Goal: Task Accomplishment & Management: Manage account settings

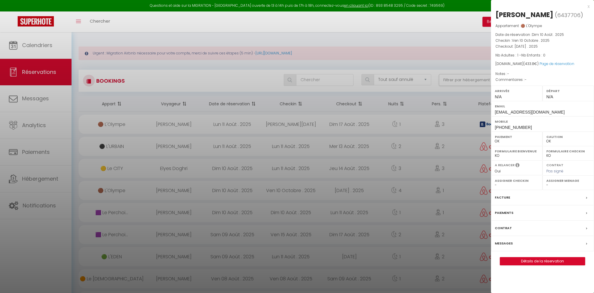
select select "not_cancelled"
select select "0"
click at [560, 263] on link "Détails de la réservation" at bounding box center [542, 262] width 85 height 8
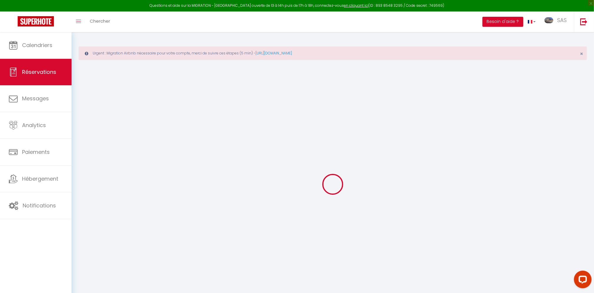
select select
checkbox input "false"
select select
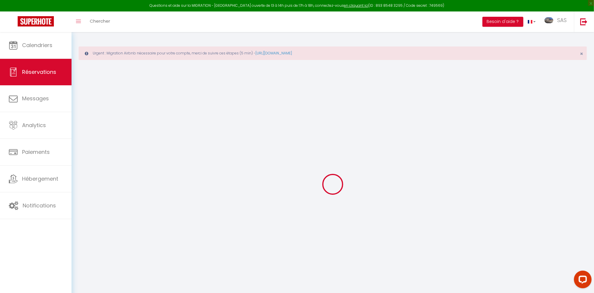
select select
checkbox input "false"
select select
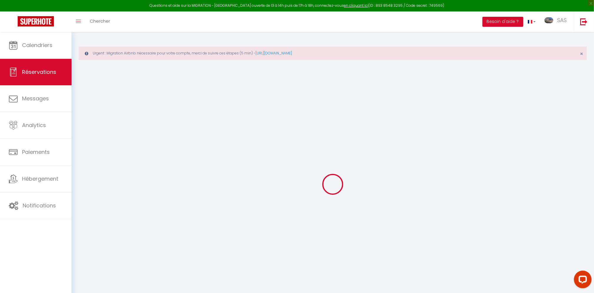
select select
checkbox input "false"
select select
type input "45"
type input "8.8"
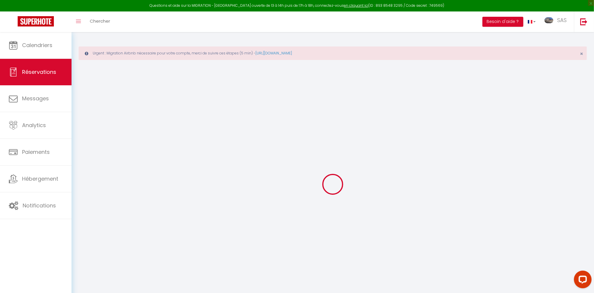
select select
checkbox input "false"
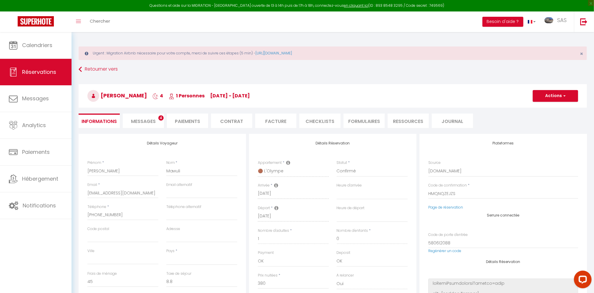
select select
checkbox input "false"
select select
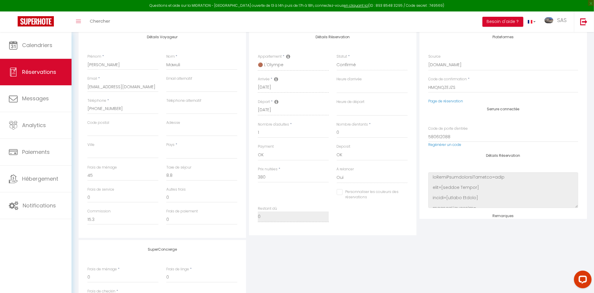
scroll to position [107, 0]
click at [50, 70] on span "Réservations" at bounding box center [39, 71] width 34 height 7
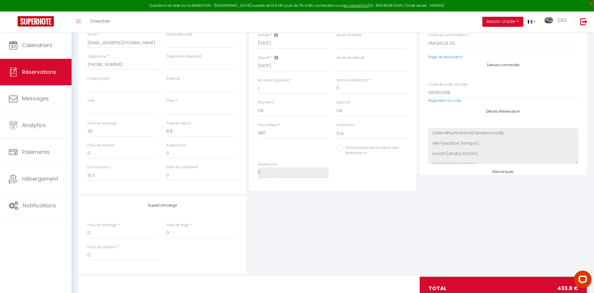
select select "not_cancelled"
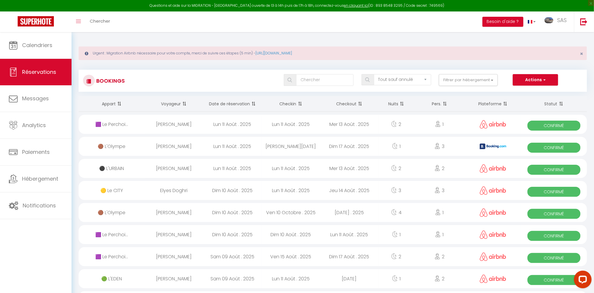
click at [185, 211] on div "[PERSON_NAME]" at bounding box center [174, 212] width 59 height 19
select select "OK"
select select "0"
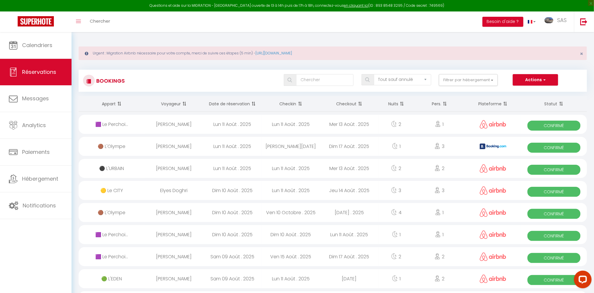
select select "1"
select select
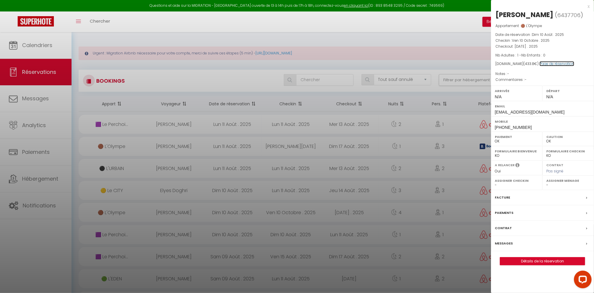
click at [551, 64] on link "Page de réservation" at bounding box center [557, 63] width 35 height 5
click at [180, 232] on div at bounding box center [297, 146] width 594 height 293
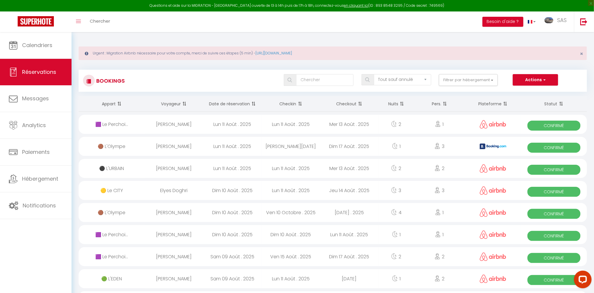
click at [180, 232] on div "[PERSON_NAME]" at bounding box center [174, 234] width 59 height 19
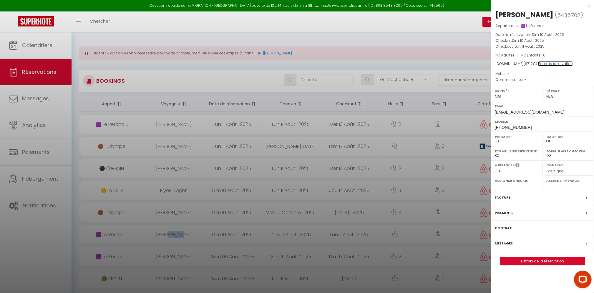
click at [557, 62] on link "Page de réservation" at bounding box center [555, 63] width 35 height 5
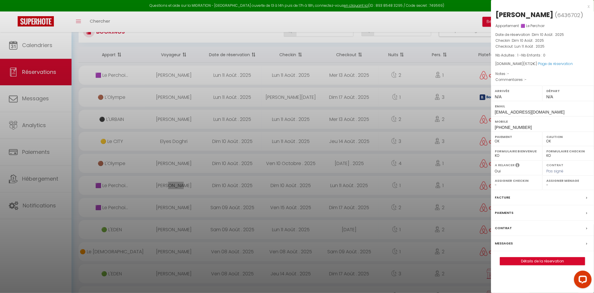
scroll to position [53, 0]
click at [171, 135] on div at bounding box center [297, 146] width 594 height 293
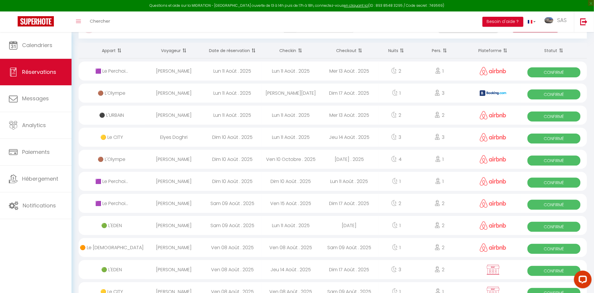
click at [171, 135] on div "Elyes Doghri" at bounding box center [174, 137] width 59 height 19
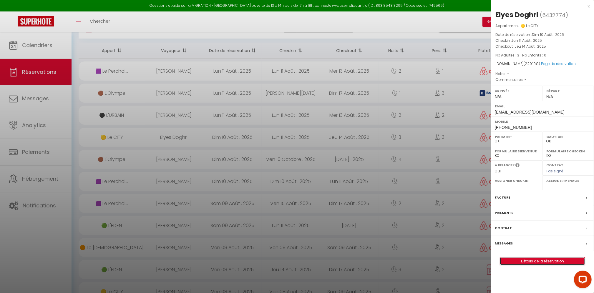
click at [545, 258] on link "Détails de la réservation" at bounding box center [542, 262] width 85 height 8
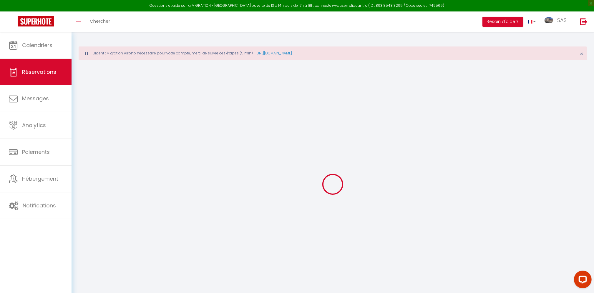
select select
checkbox input "false"
select select
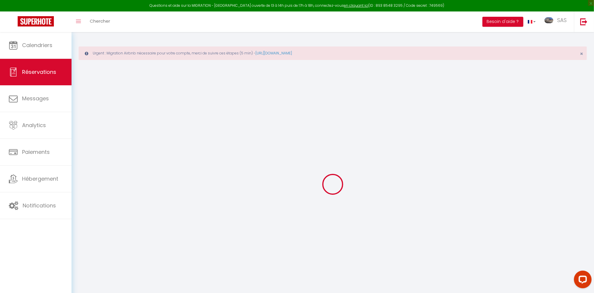
select select
checkbox input "false"
select select
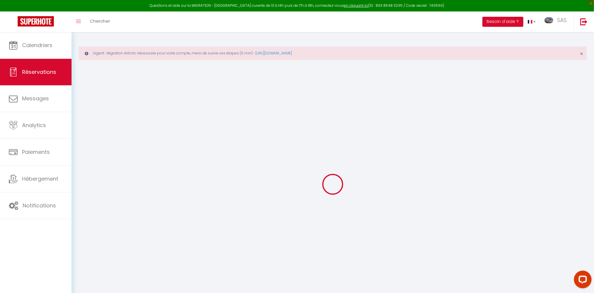
select select
checkbox input "false"
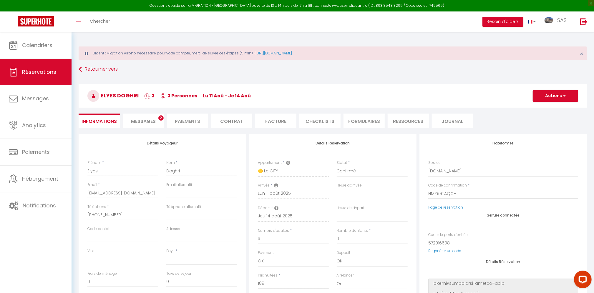
select select
type input "35"
type input "5.19"
select select
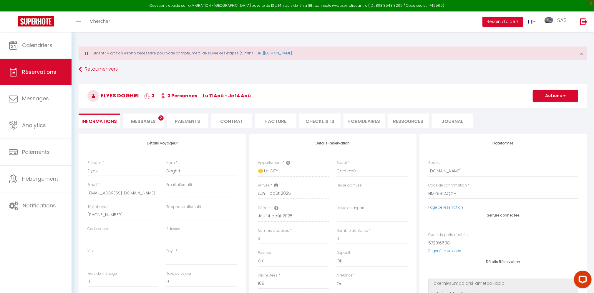
checkbox input "false"
select select
checkbox input "false"
select select
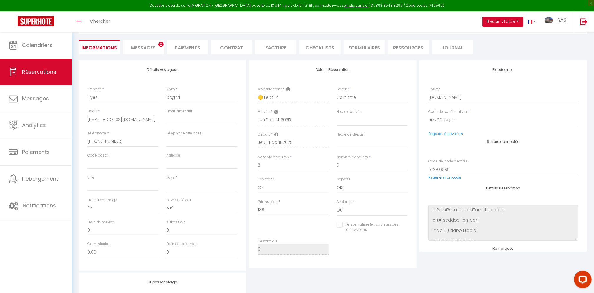
scroll to position [80, 0]
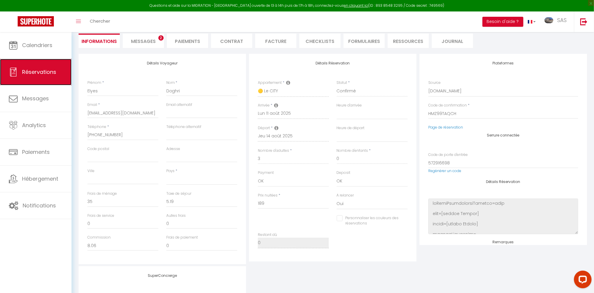
click at [29, 74] on span "Réservations" at bounding box center [39, 71] width 34 height 7
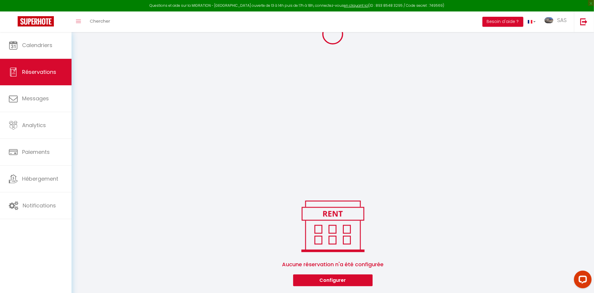
select select
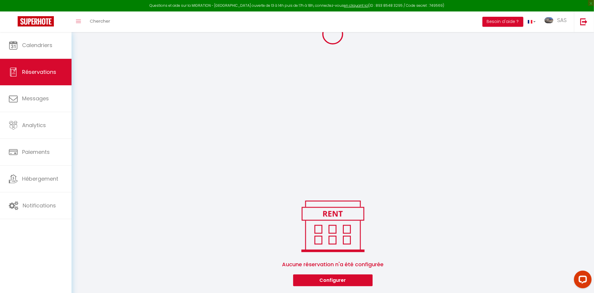
select select
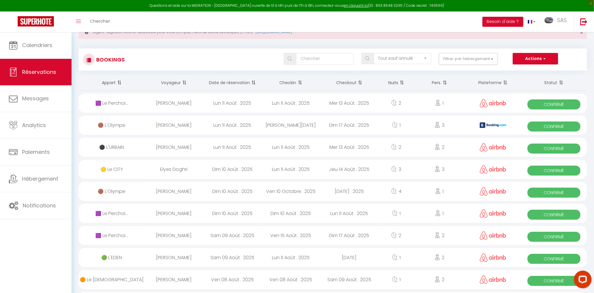
scroll to position [17, 0]
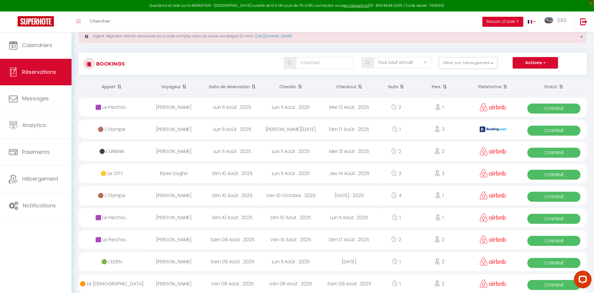
click at [189, 172] on div "Elyes Doghri" at bounding box center [174, 173] width 59 height 19
select select "OK"
select select "0"
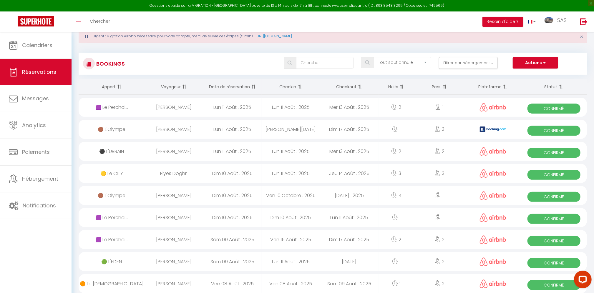
select select "1"
select select
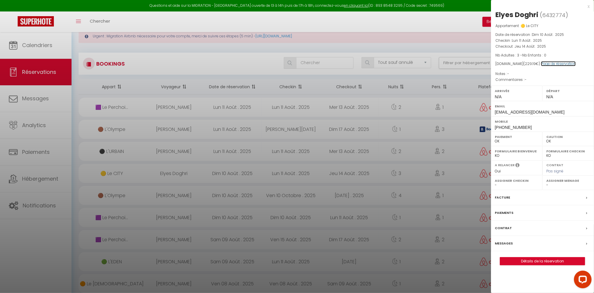
click at [553, 63] on link "Page de réservation" at bounding box center [558, 63] width 35 height 5
click at [202, 153] on div at bounding box center [297, 146] width 594 height 293
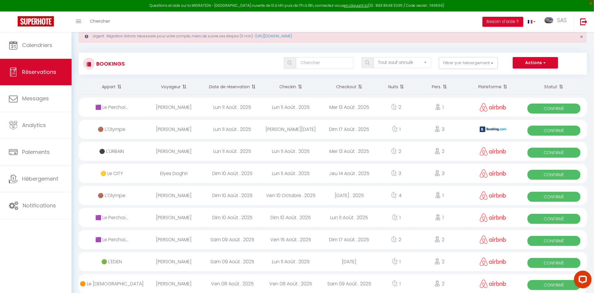
click at [186, 153] on div "[PERSON_NAME]" at bounding box center [174, 151] width 59 height 19
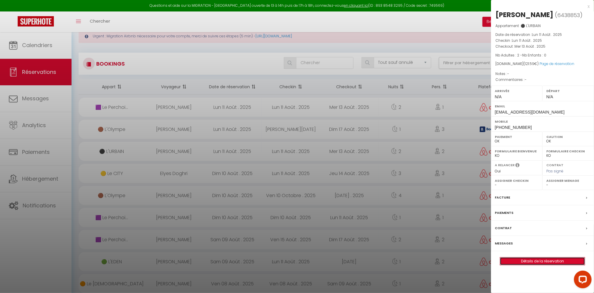
drag, startPoint x: 531, startPoint y: 259, endPoint x: 581, endPoint y: 238, distance: 53.9
click at [532, 259] on link "Détails de la réservation" at bounding box center [542, 262] width 85 height 8
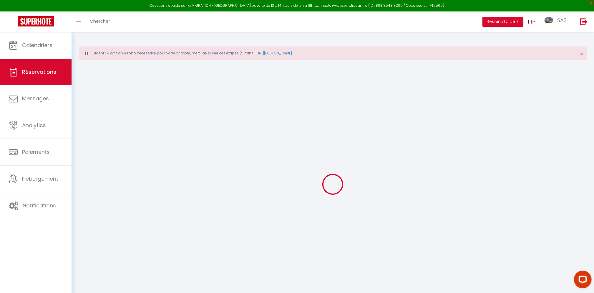
type input "[PERSON_NAME]"
type input "Touré"
type input "[EMAIL_ADDRESS][DOMAIN_NAME]"
type input "[PHONE_NUMBER]"
select select
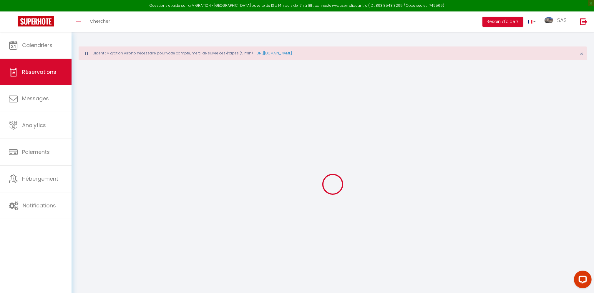
type input "4.28"
select select "8640"
select select "1"
select select
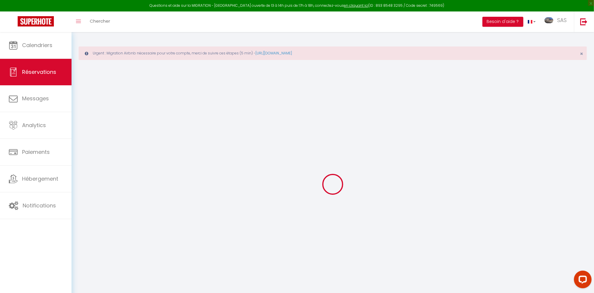
type input "2"
select select "12"
select select
type input "94"
checkbox input "false"
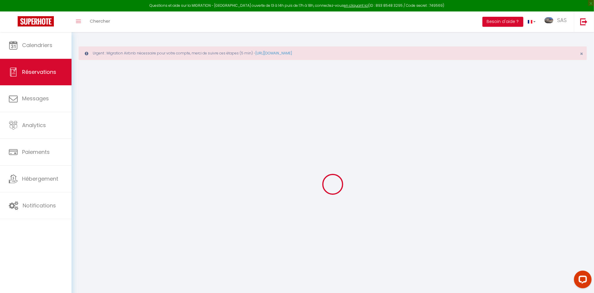
type input "0"
select select "1"
type input "0"
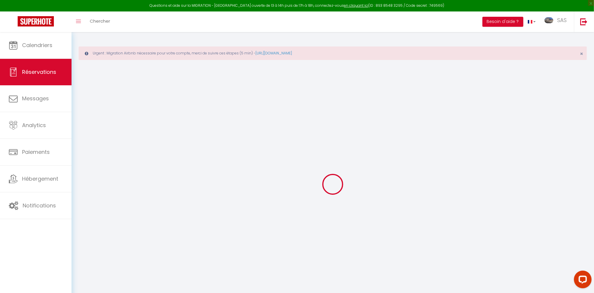
select select
select select "15"
checkbox input "false"
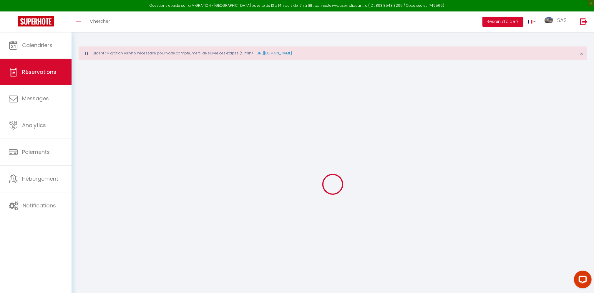
select select
checkbox input "false"
select select
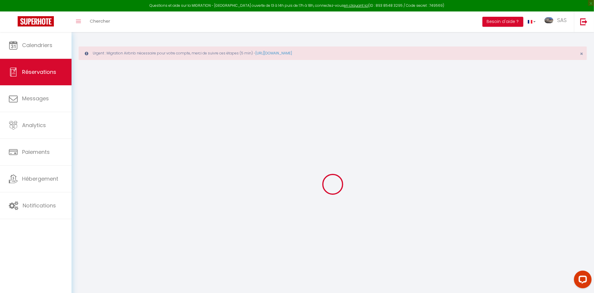
select select
checkbox input "false"
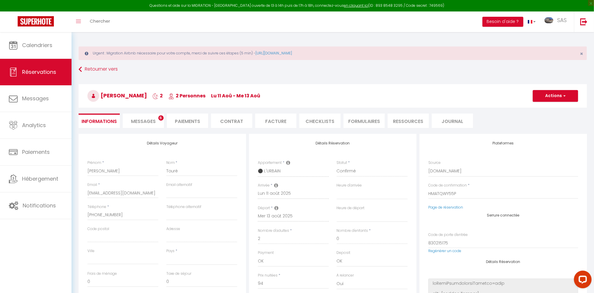
select select
type input "25"
type input "2.59"
select select
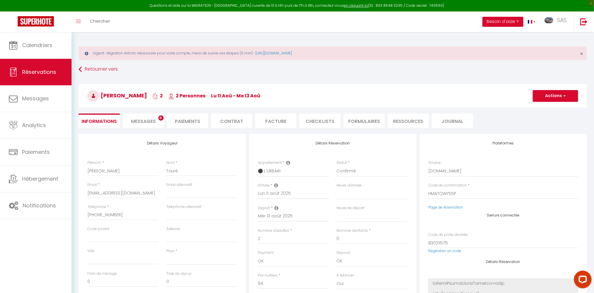
checkbox input "false"
select select
checkbox input "false"
select select
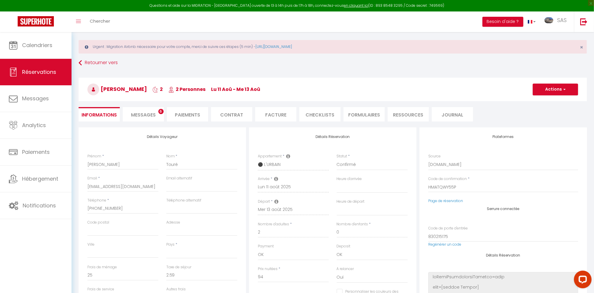
scroll to position [107, 0]
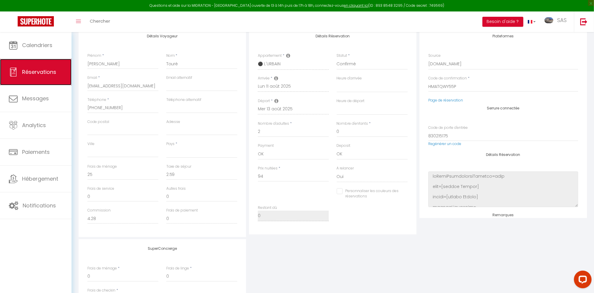
click at [35, 65] on link "Réservations" at bounding box center [36, 72] width 72 height 26
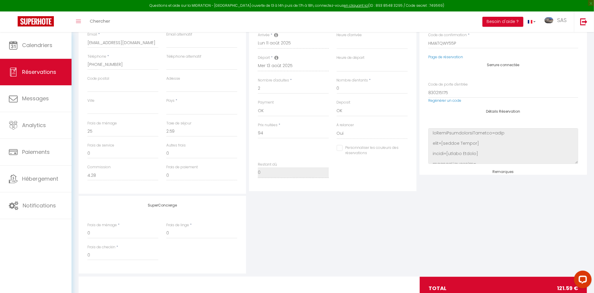
select select "not_cancelled"
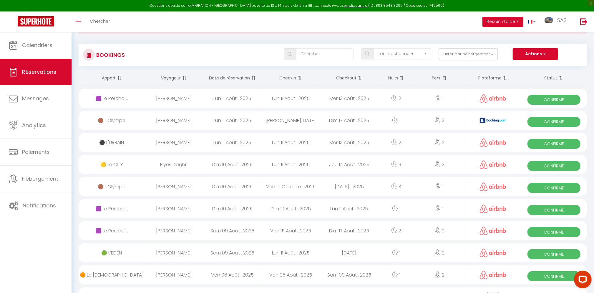
scroll to position [17, 0]
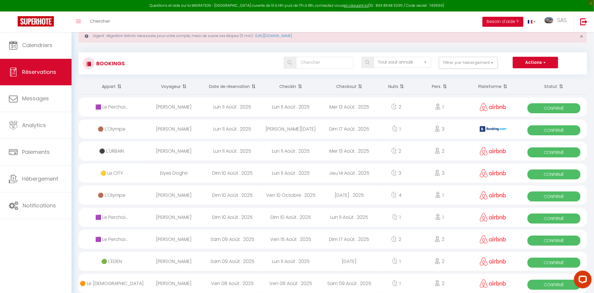
drag, startPoint x: 173, startPoint y: 152, endPoint x: 261, endPoint y: 148, distance: 88.1
click at [173, 152] on div "[PERSON_NAME]" at bounding box center [174, 151] width 59 height 19
select select "OK"
select select "0"
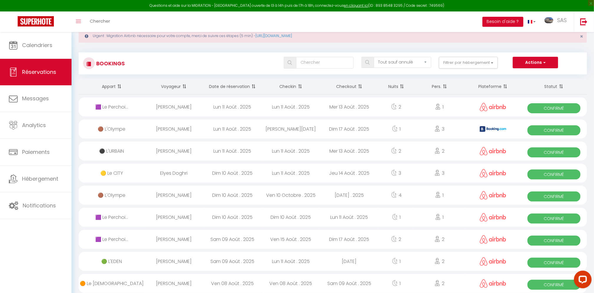
select select "0"
select select "1"
select select
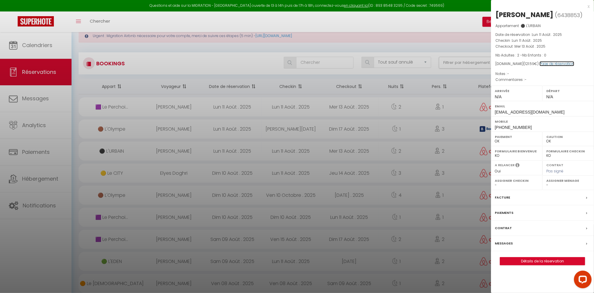
click at [547, 65] on link "Page de réservation" at bounding box center [557, 63] width 35 height 5
click at [377, 28] on div at bounding box center [297, 146] width 594 height 293
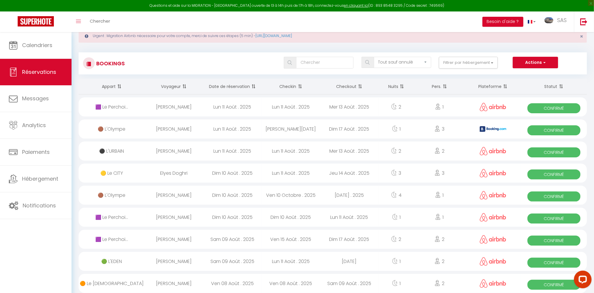
click at [210, 129] on div "Lun 11 Août . 2025" at bounding box center [232, 129] width 59 height 19
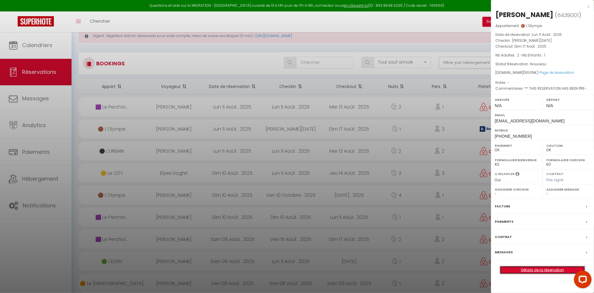
click at [553, 274] on link "Détails de la réservation" at bounding box center [542, 270] width 85 height 8
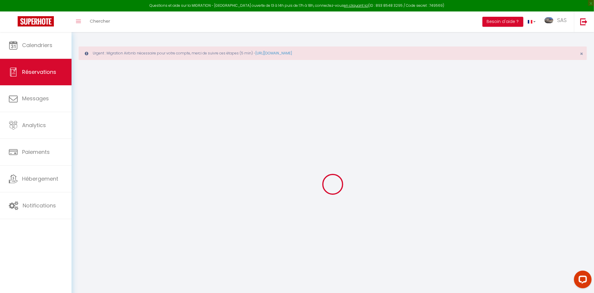
type input "[PERSON_NAME]"
type input "[EMAIL_ADDRESS][DOMAIN_NAME]"
type input "[PHONE_NUMBER]"
type input "."
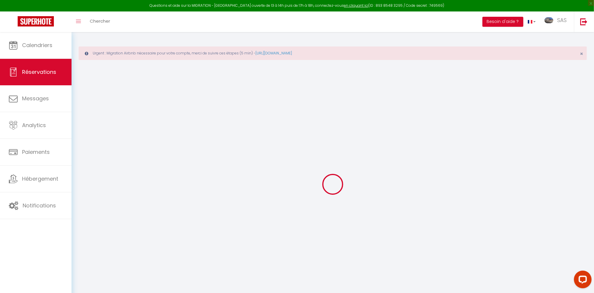
select select "NL"
type input "24"
type input "2.25"
select select "50621"
select select "1"
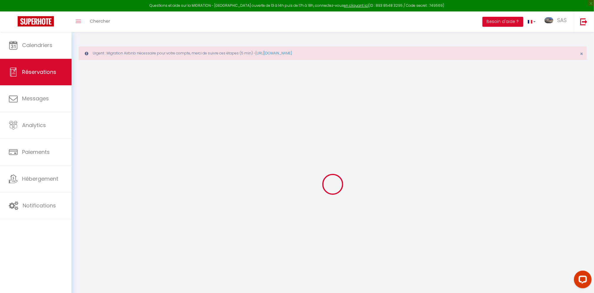
select select
type input "2"
type input "1"
select select "12"
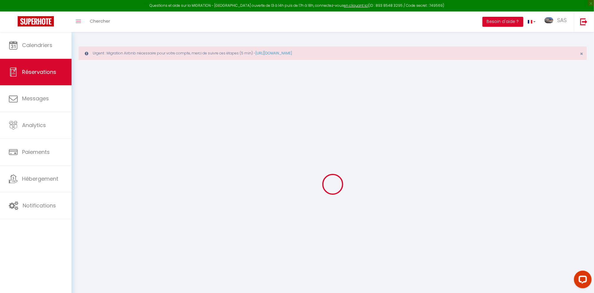
select select "15"
type input "115"
checkbox input "false"
type input "0"
select select "2"
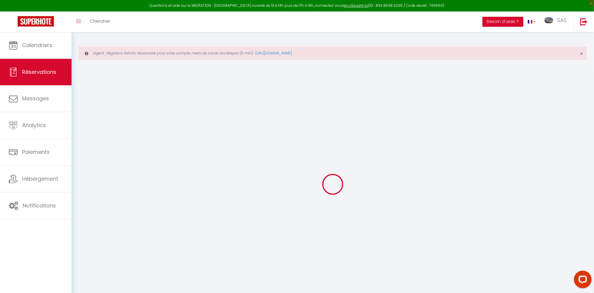
type input "0"
select select
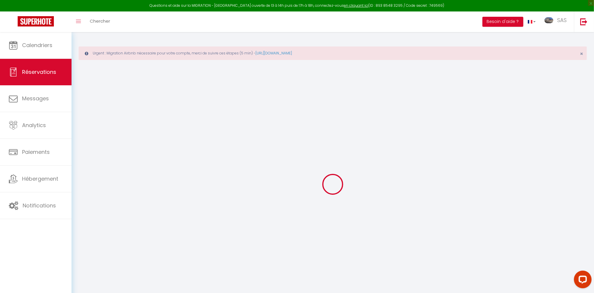
checkbox input "false"
select select
checkbox input "false"
select select
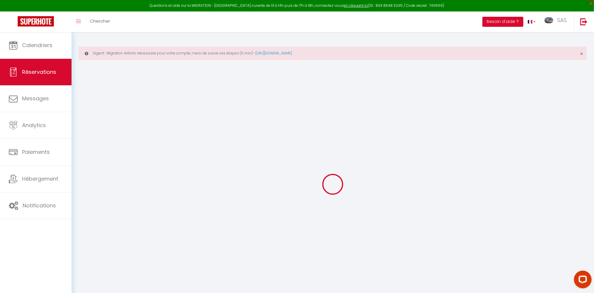
select select
checkbox input "false"
type textarea "** THIS RESERVATION HAS BEEN PRE-PAID ** Reservation has a cancellation grace p…"
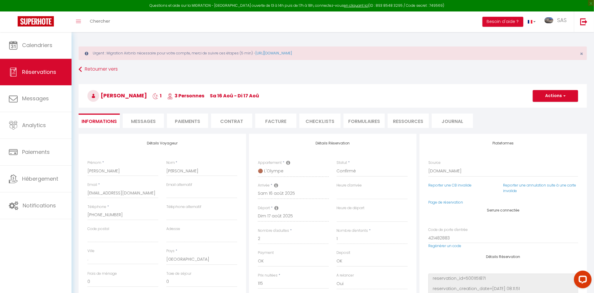
select select
checkbox input "false"
type input "45"
type input "1.05"
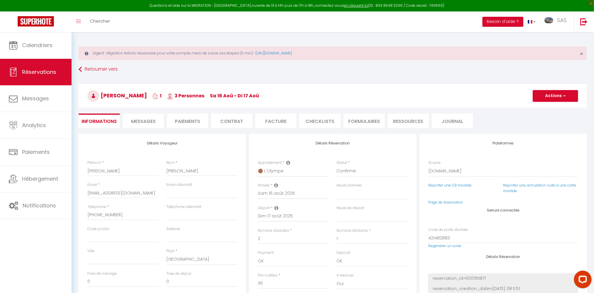
select select
checkbox input "false"
select select
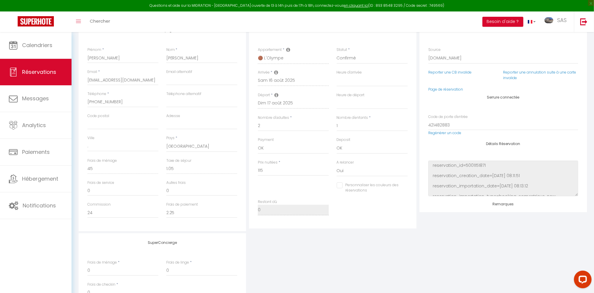
scroll to position [134, 0]
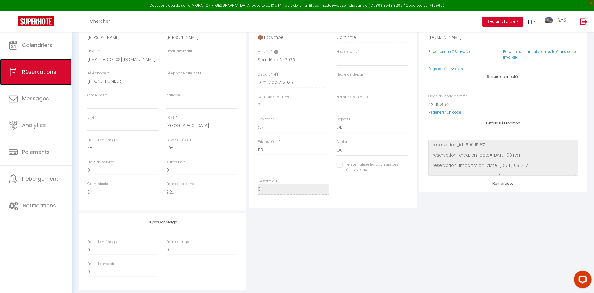
click at [43, 74] on span "Réservations" at bounding box center [39, 71] width 34 height 7
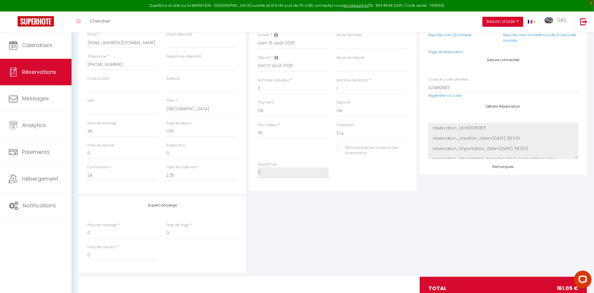
select select "not_cancelled"
select select
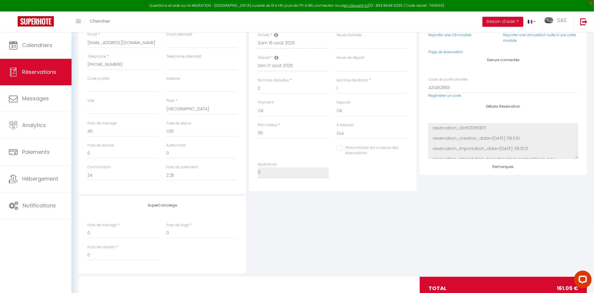
select select
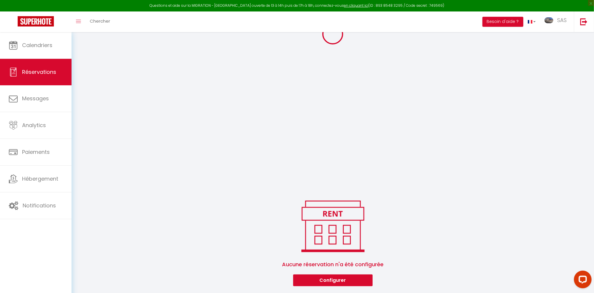
select select
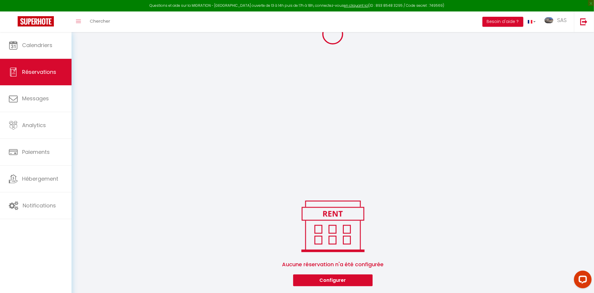
select select
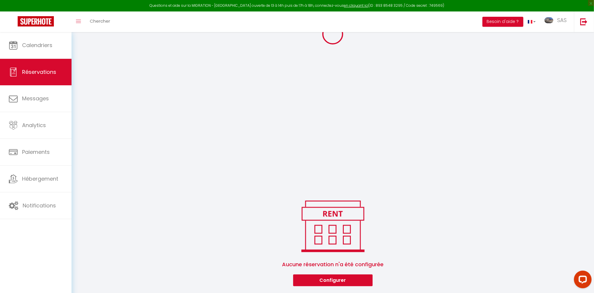
select select
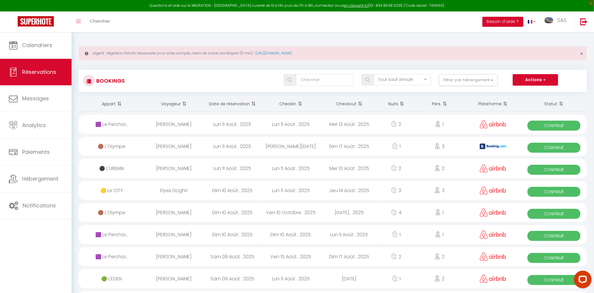
click at [167, 146] on div "[PERSON_NAME]" at bounding box center [174, 146] width 59 height 19
select select "OK"
select select "0"
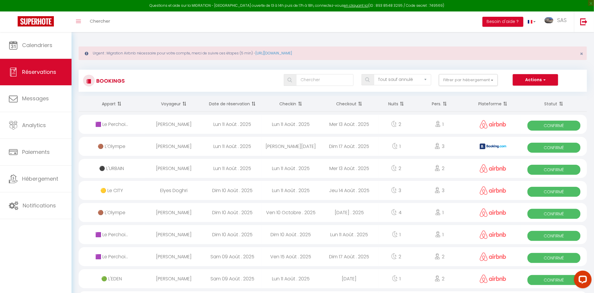
select select "1"
select select
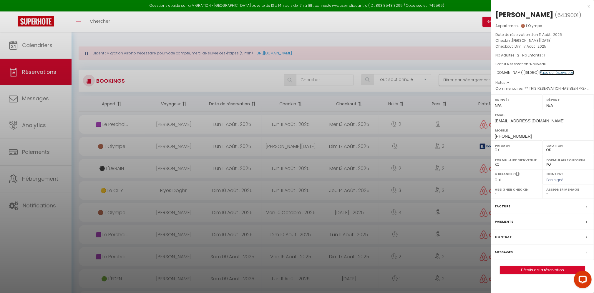
click at [562, 75] on link "Page de réservation" at bounding box center [557, 72] width 35 height 5
click at [168, 122] on div at bounding box center [297, 146] width 594 height 293
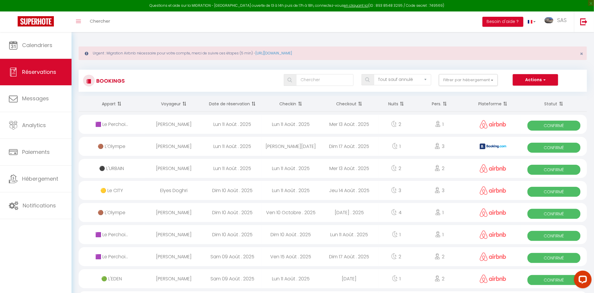
click at [168, 123] on div "[PERSON_NAME]" at bounding box center [174, 124] width 59 height 19
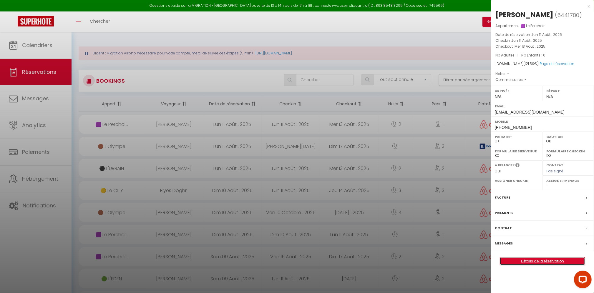
drag, startPoint x: 557, startPoint y: 260, endPoint x: 559, endPoint y: 256, distance: 4.6
click at [557, 260] on link "Détails de la réservation" at bounding box center [542, 262] width 85 height 8
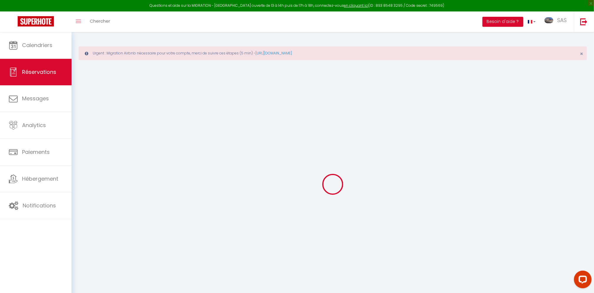
type input "[PERSON_NAME]"
type input "Fery"
type input "[EMAIL_ADDRESS][DOMAIN_NAME]"
type input "[PHONE_NUMBER]"
select select
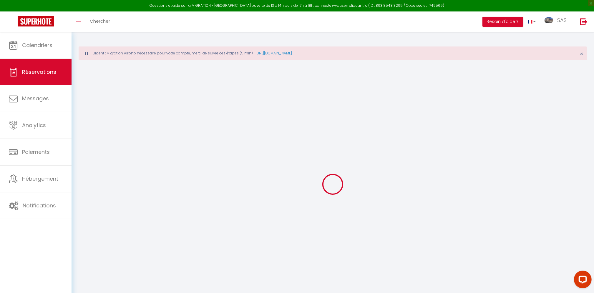
type input "4.28"
select select "54172"
select select "1"
select select
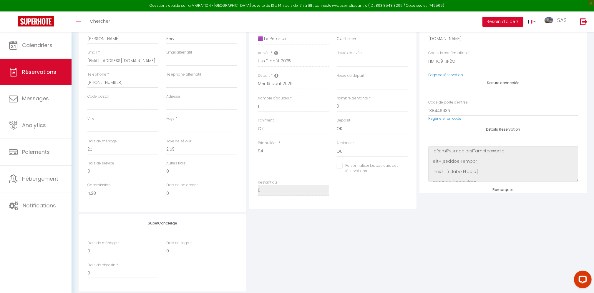
scroll to position [134, 0]
click at [19, 77] on link "Réservations" at bounding box center [36, 72] width 72 height 26
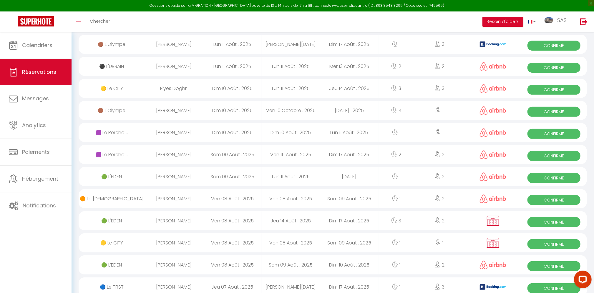
scroll to position [17, 0]
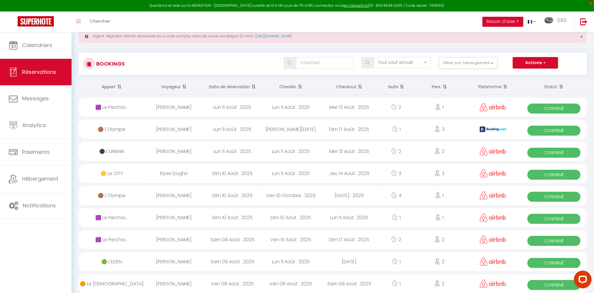
drag, startPoint x: 189, startPoint y: 107, endPoint x: 220, endPoint y: 102, distance: 31.7
click at [189, 107] on div "[PERSON_NAME]" at bounding box center [174, 107] width 59 height 19
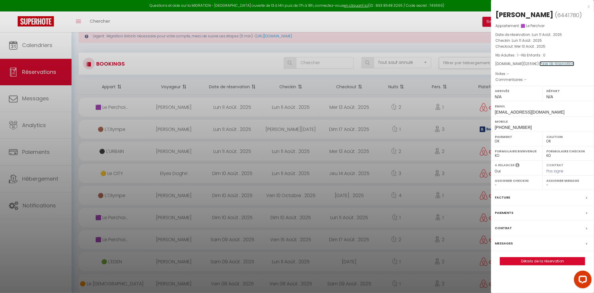
click at [545, 65] on link "Page de réservation" at bounding box center [557, 63] width 35 height 5
click at [254, 18] on div at bounding box center [297, 146] width 594 height 293
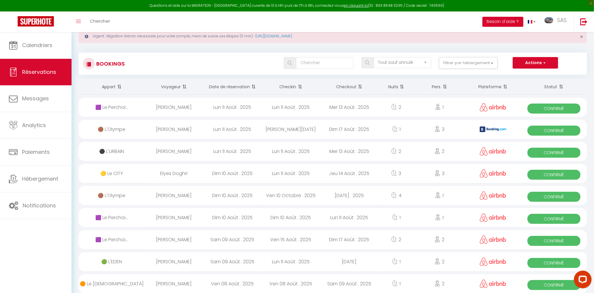
click at [191, 108] on div "[PERSON_NAME]" at bounding box center [174, 107] width 59 height 19
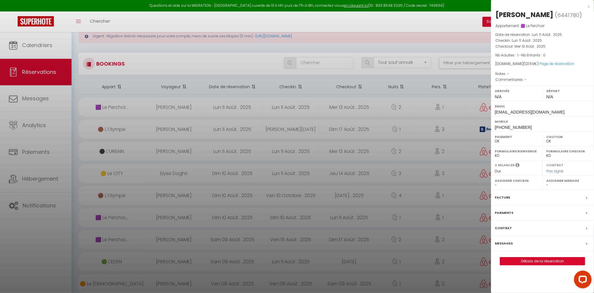
drag, startPoint x: 274, startPoint y: 22, endPoint x: 335, endPoint y: 1, distance: 64.8
click at [275, 21] on div at bounding box center [297, 146] width 594 height 293
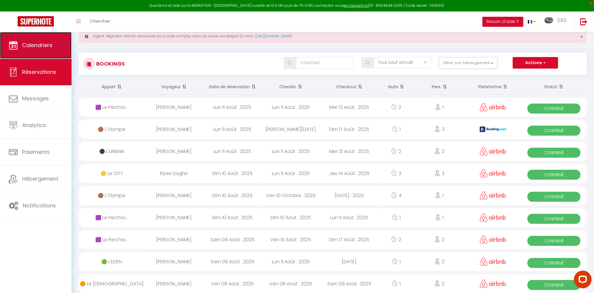
click at [24, 47] on span "Calendriers" at bounding box center [37, 45] width 30 height 7
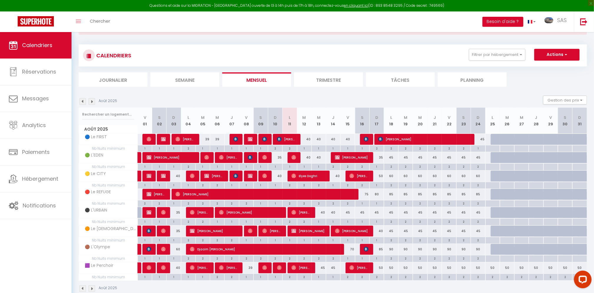
scroll to position [36, 0]
